Goal: Task Accomplishment & Management: Use online tool/utility

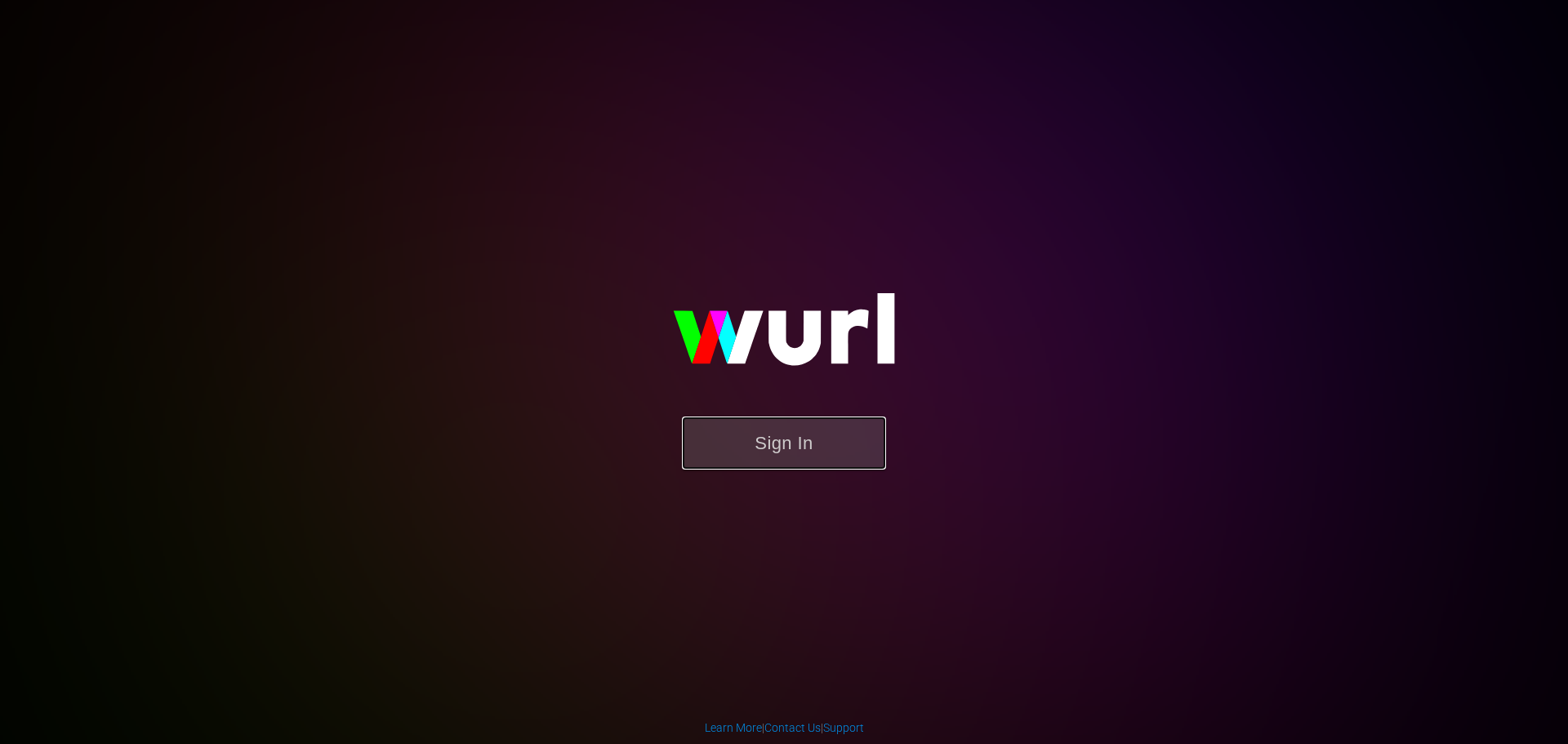
click at [785, 442] on button "Sign In" at bounding box center [784, 443] width 204 height 53
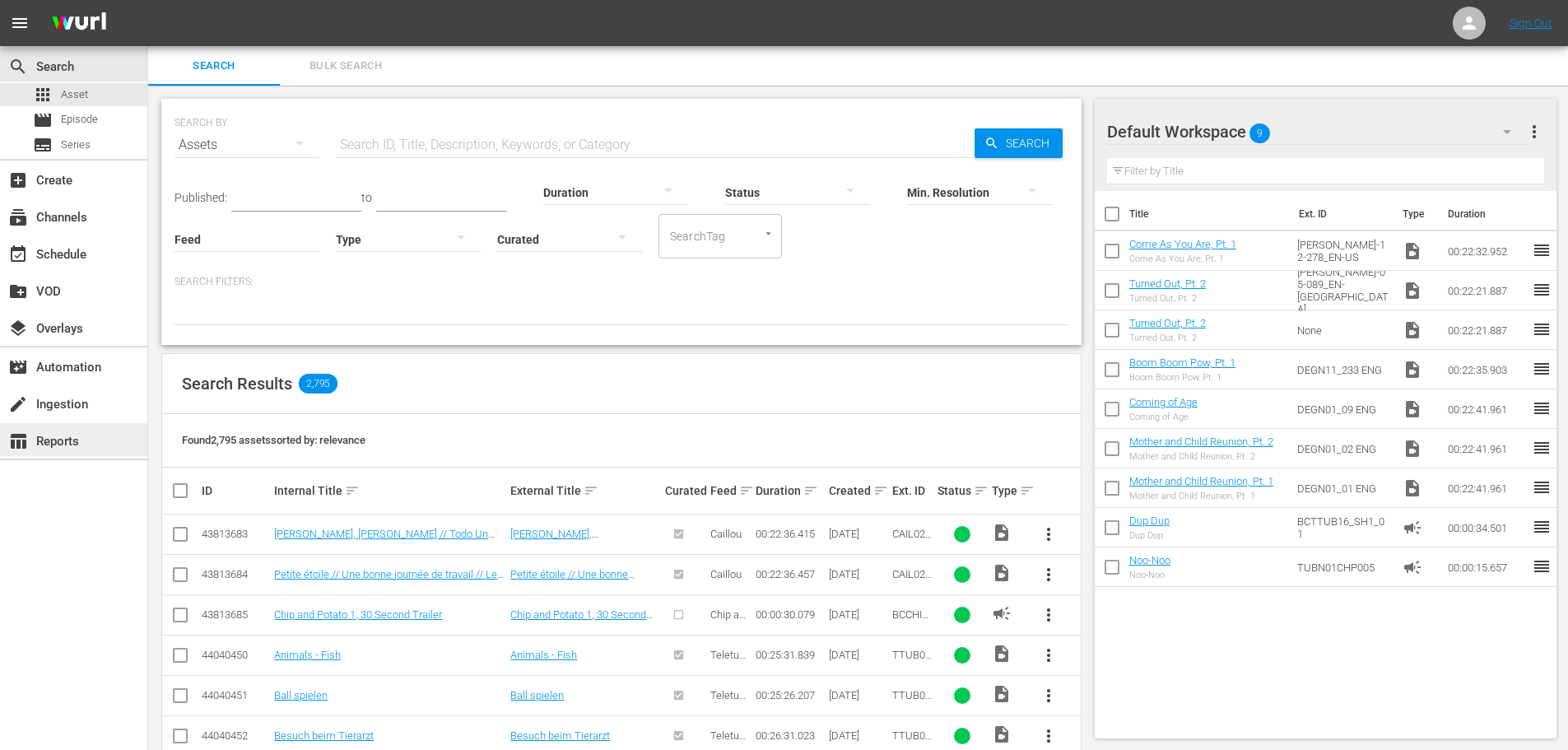
click at [52, 437] on div "table_chart Reports" at bounding box center [46, 439] width 92 height 15
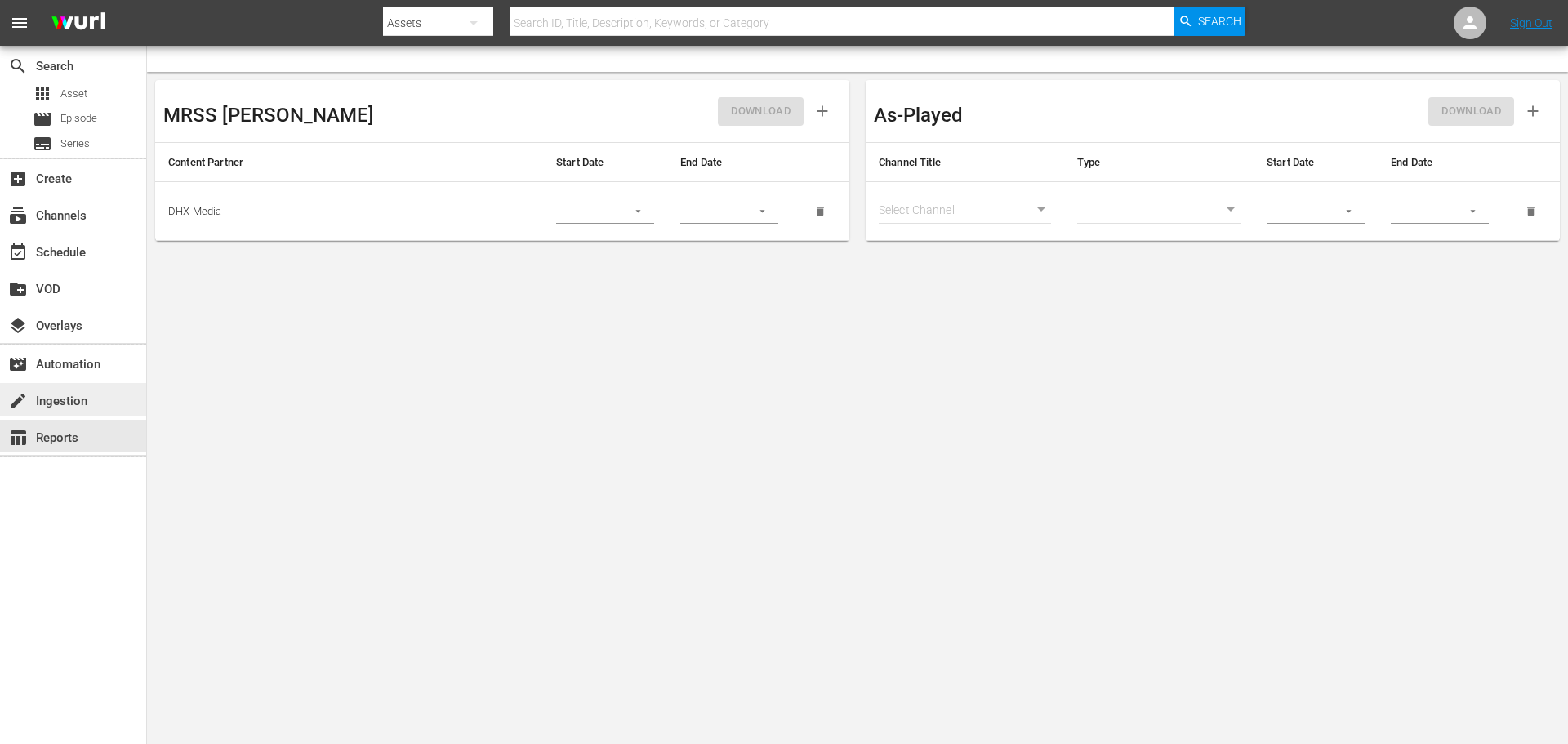
click at [60, 400] on div "create Ingestion" at bounding box center [45, 398] width 91 height 15
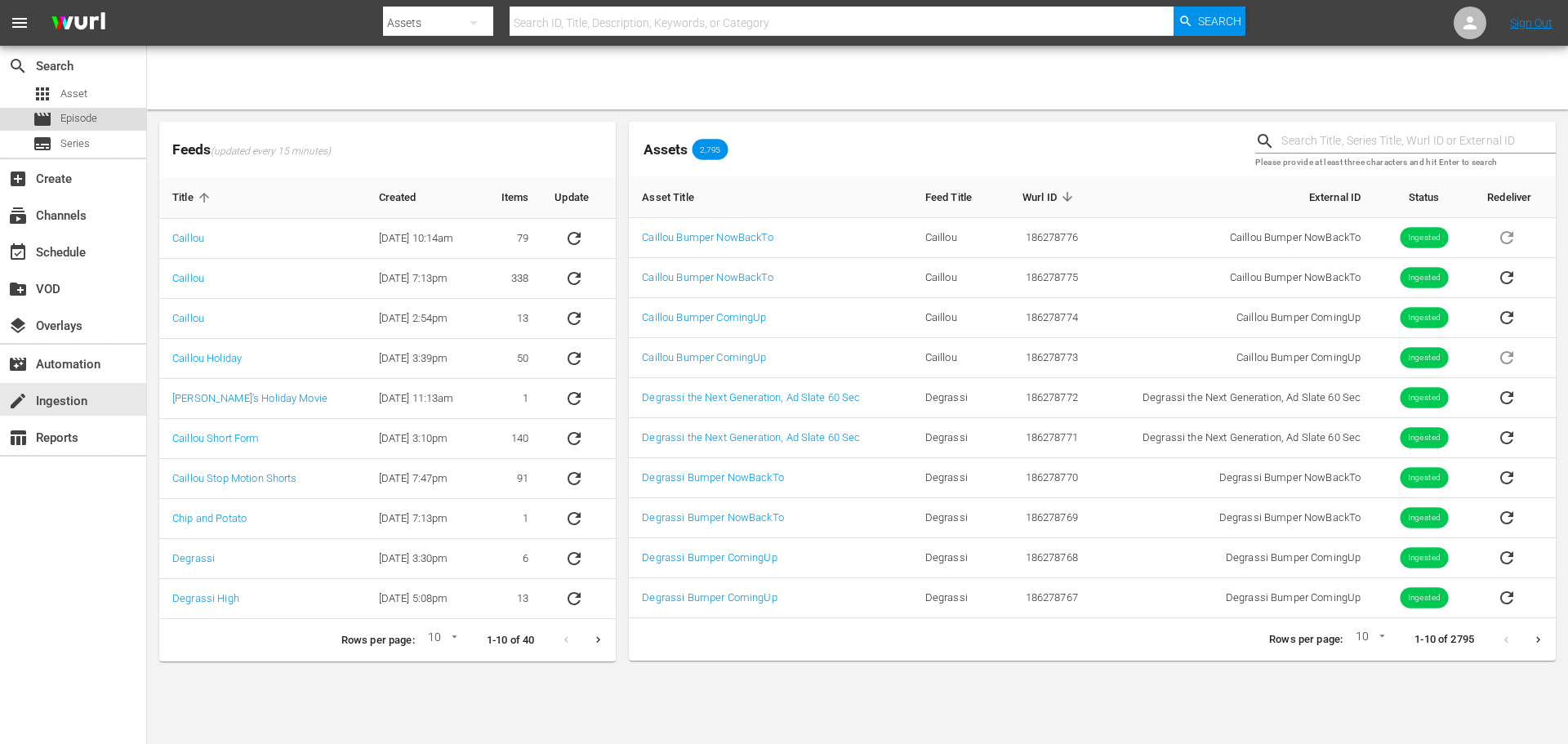
click at [82, 113] on span "Episode" at bounding box center [79, 118] width 36 height 17
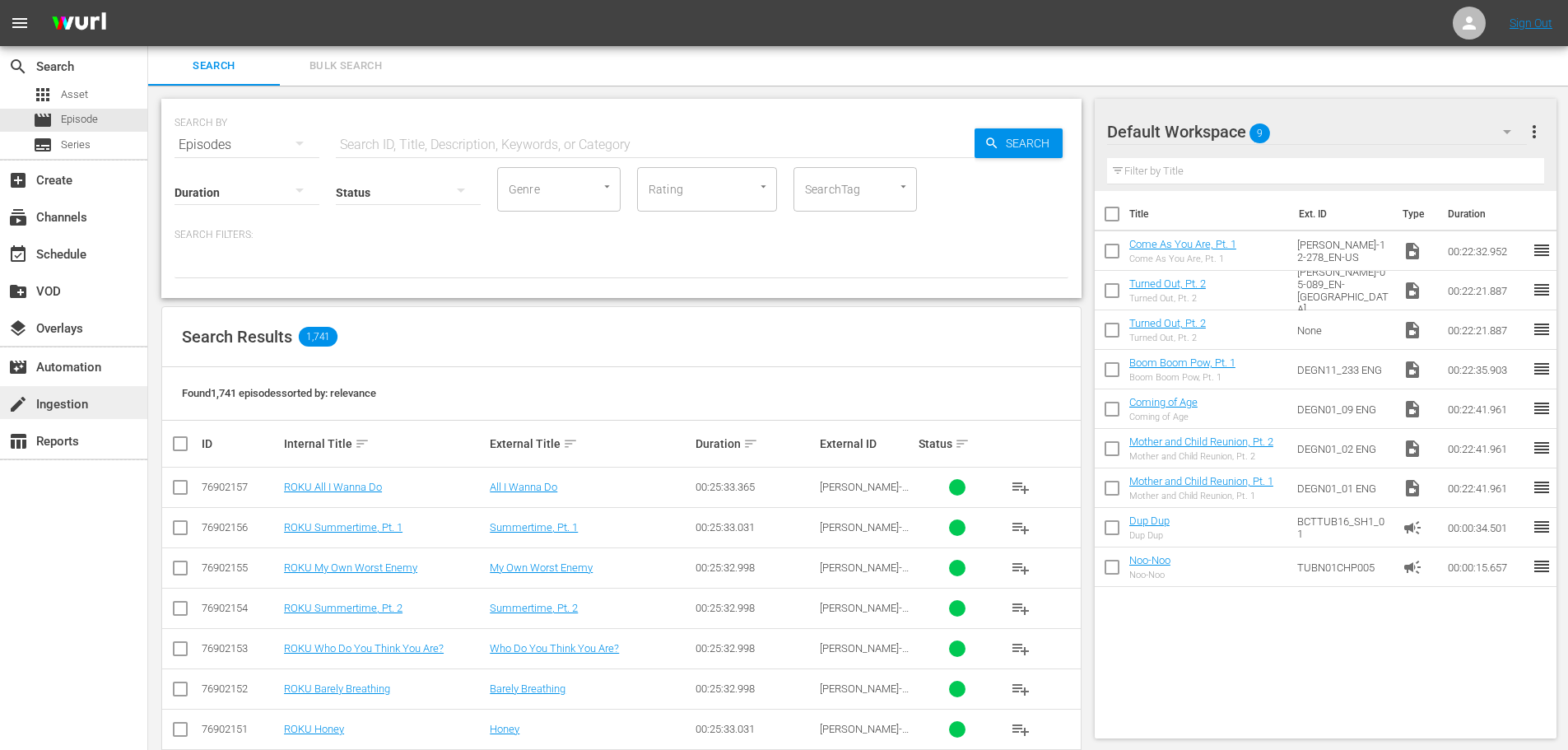
click at [56, 406] on div "create Ingestion" at bounding box center [46, 401] width 92 height 15
